Goal: Task Accomplishment & Management: Use online tool/utility

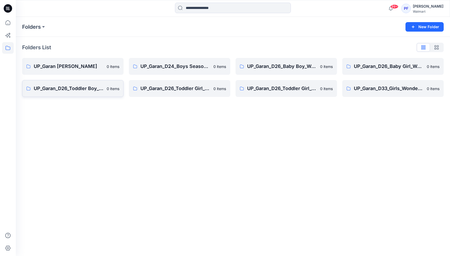
click at [57, 85] on p "UP_Garan_D26_Toddler Boy_Wonder_Nation" at bounding box center [69, 88] width 70 height 7
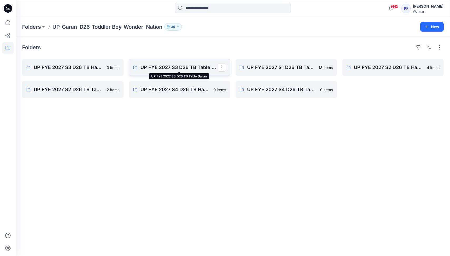
click at [156, 71] on p "UP FYE 2027 S3 D26 TB Table Garan" at bounding box center [179, 67] width 77 height 7
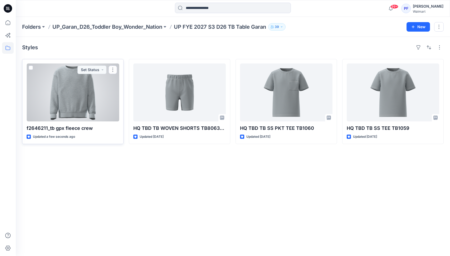
click at [79, 98] on div at bounding box center [73, 93] width 93 height 58
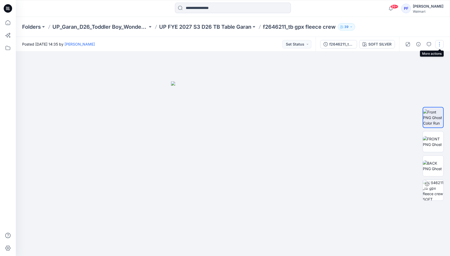
click at [439, 46] on button "button" at bounding box center [439, 44] width 8 height 8
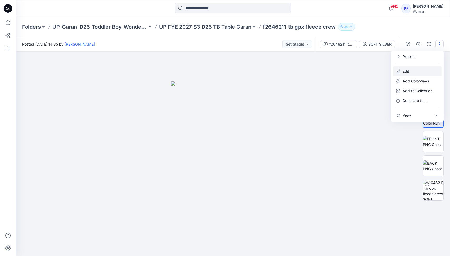
click at [410, 72] on button "Edit" at bounding box center [417, 71] width 49 height 10
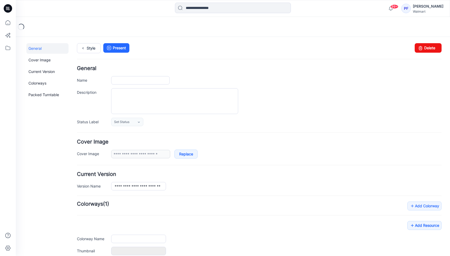
type input "**********"
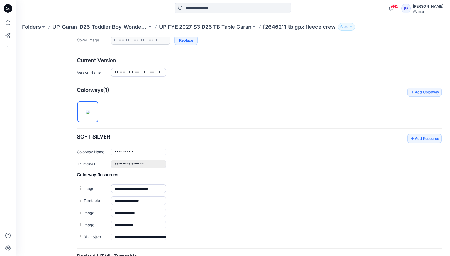
scroll to position [161, 0]
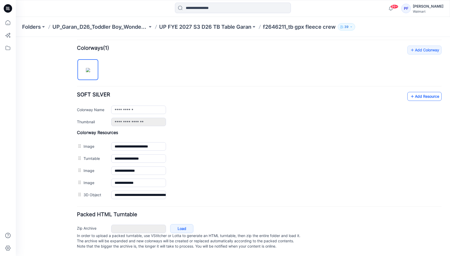
click at [417, 95] on link "Add Resource" at bounding box center [425, 96] width 34 height 9
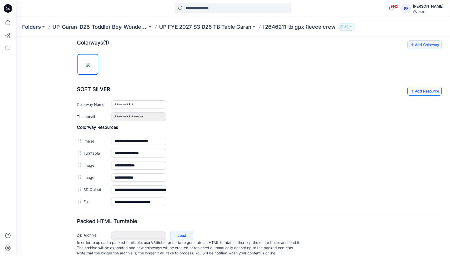
click at [430, 91] on link "Add Resource" at bounding box center [425, 91] width 34 height 9
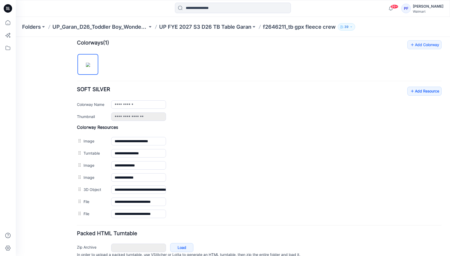
click at [238, 26] on p "UP FYE 2027 S3 D26 TB Table Garan" at bounding box center [205, 26] width 92 height 7
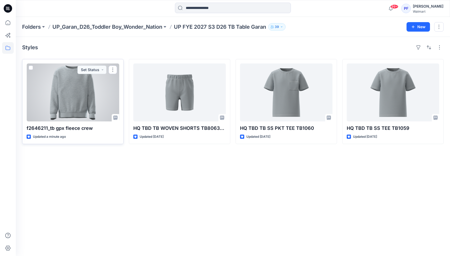
click at [52, 94] on div at bounding box center [73, 93] width 93 height 58
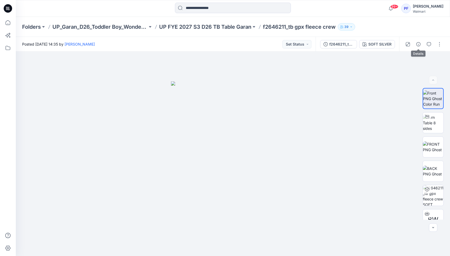
click at [418, 45] on icon "button" at bounding box center [419, 44] width 4 height 4
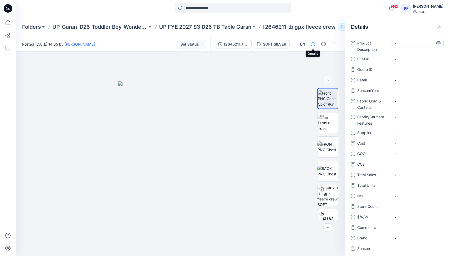
click at [401, 44] on Description "-" at bounding box center [418, 44] width 46 height 6
type textarea "*"
type textarea "**********"
click at [417, 91] on span "-" at bounding box center [418, 91] width 46 height 6
type textarea "**********"
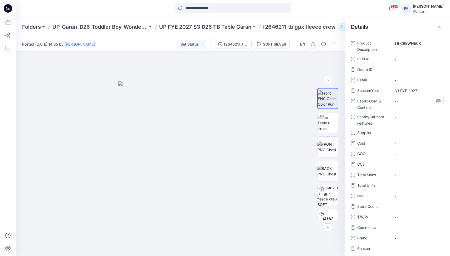
click at [410, 98] on div "-" at bounding box center [417, 101] width 53 height 8
type textarea "**********"
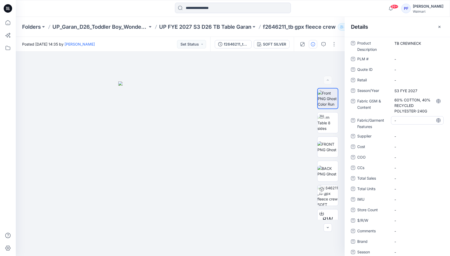
click at [407, 115] on div "Product Description TB CREWNECK PLM # - Quote ID - Retail - Season/Year S3 FYE …" at bounding box center [397, 161] width 93 height 245
click at [412, 137] on span "-" at bounding box center [418, 137] width 46 height 6
type textarea "*****"
click at [418, 59] on \ "-" at bounding box center [418, 59] width 46 height 6
type textarea "******"
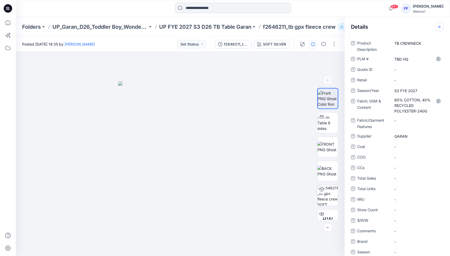
click at [439, 29] on icon "button" at bounding box center [440, 27] width 4 height 4
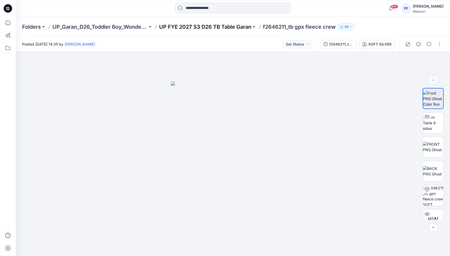
click at [231, 25] on p "UP FYE 2027 S3 D26 TB Table Garan" at bounding box center [205, 26] width 92 height 7
click at [110, 30] on p "UP_Garan_D26_Toddler Boy_Wonder_Nation" at bounding box center [99, 26] width 95 height 7
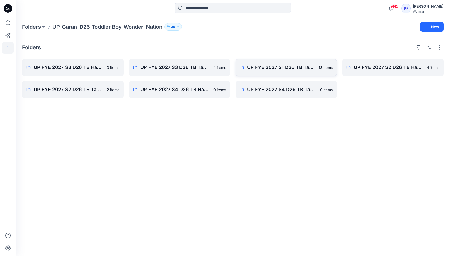
click at [262, 61] on link "UP FYE 2027 S1 D26 TB Table Garan 18 items" at bounding box center [286, 67] width 101 height 17
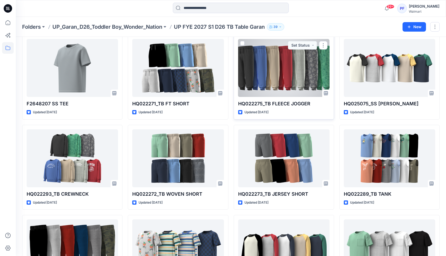
scroll to position [94, 0]
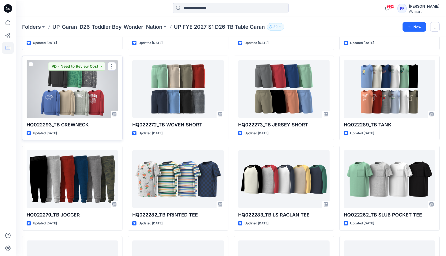
click at [71, 98] on div at bounding box center [72, 89] width 91 height 58
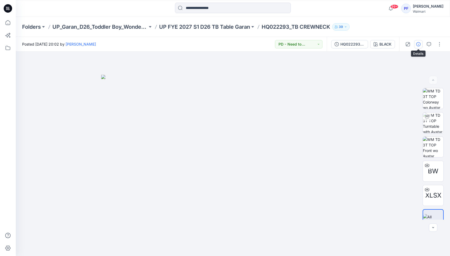
click at [420, 46] on icon "button" at bounding box center [419, 44] width 4 height 4
